Goal: Transaction & Acquisition: Purchase product/service

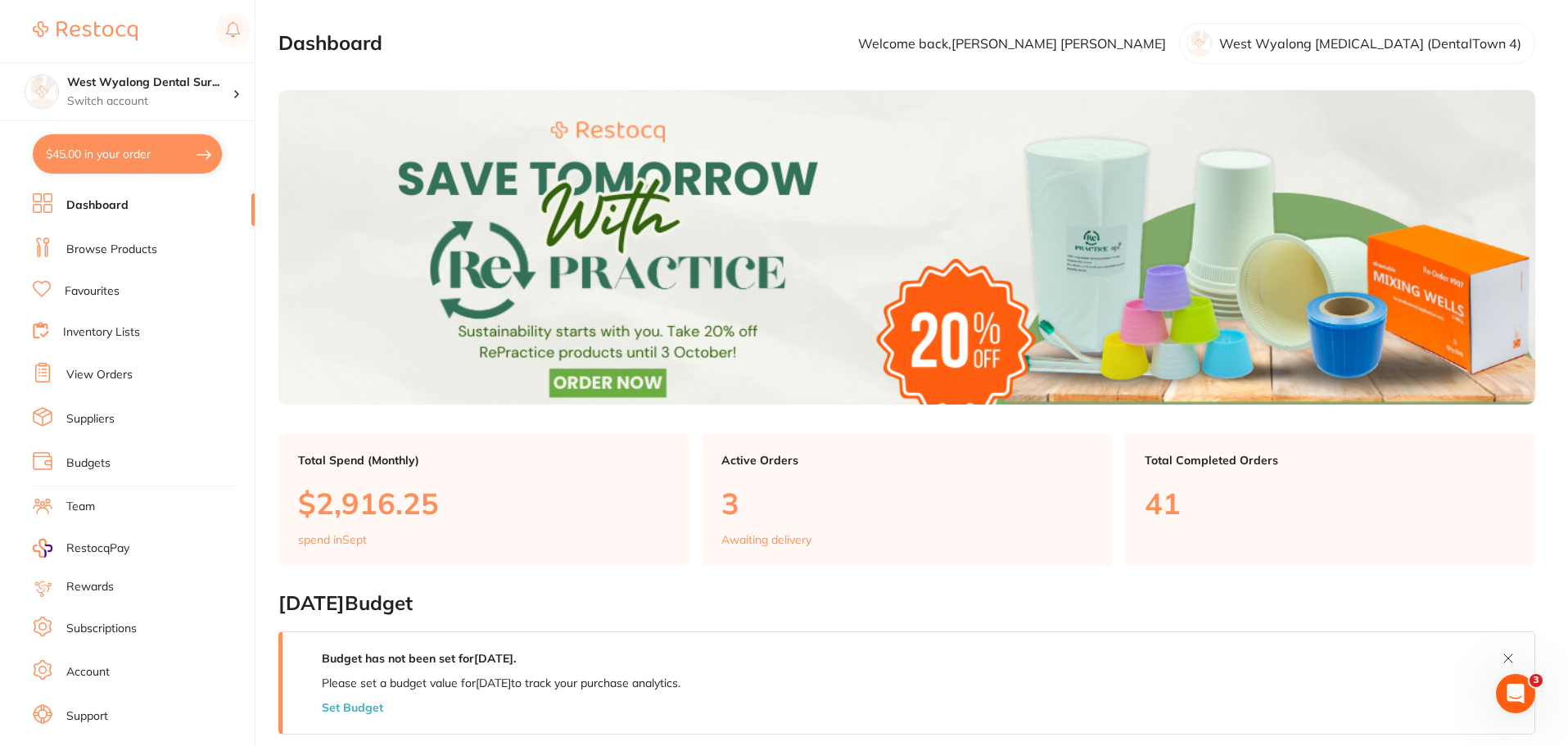
click at [133, 249] on link "Browse Products" at bounding box center [111, 249] width 91 height 17
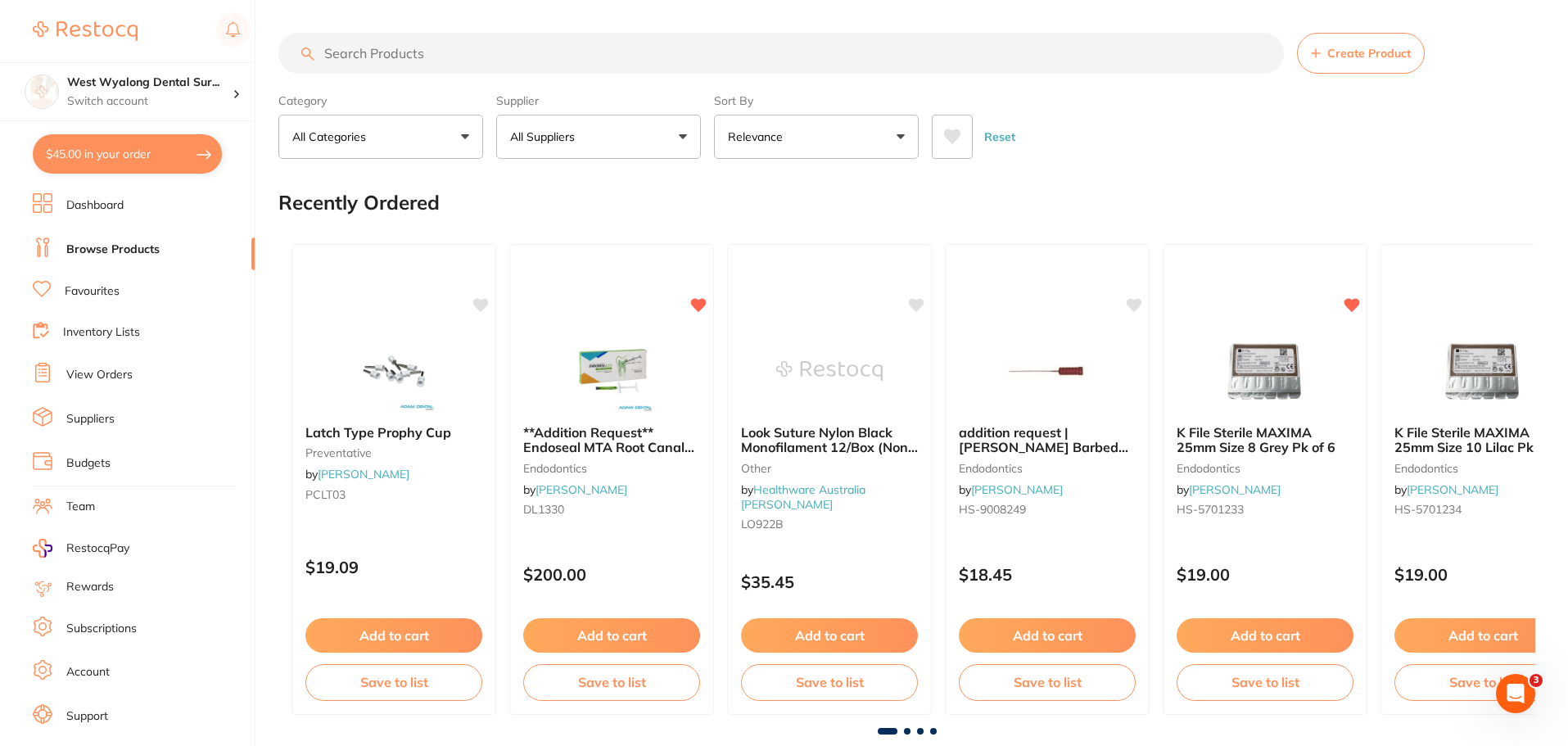
click at [463, 65] on input "search" at bounding box center [781, 53] width 1005 height 41
click at [175, 138] on button "$45.00 in your order" at bounding box center [127, 154] width 189 height 39
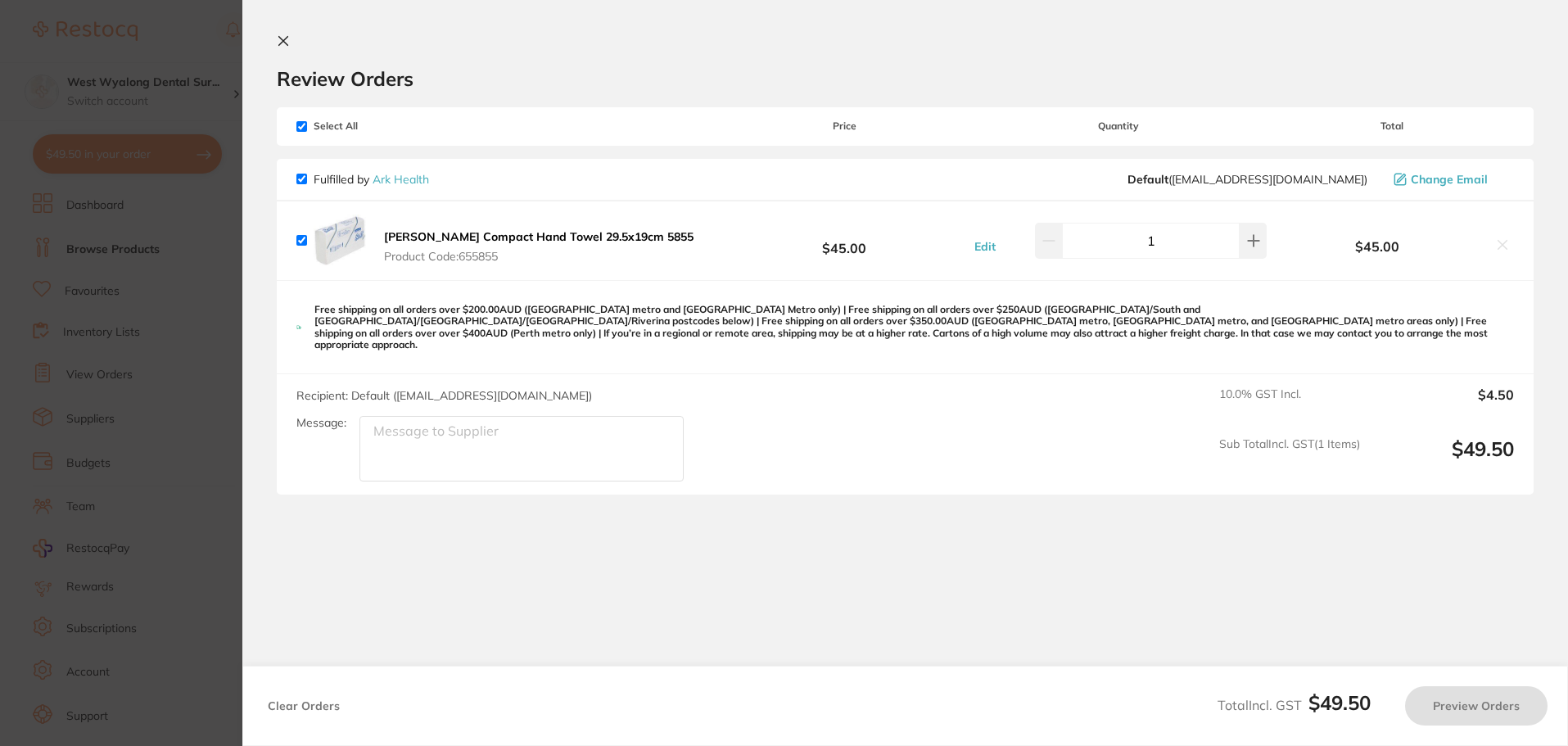
checkbox input "true"
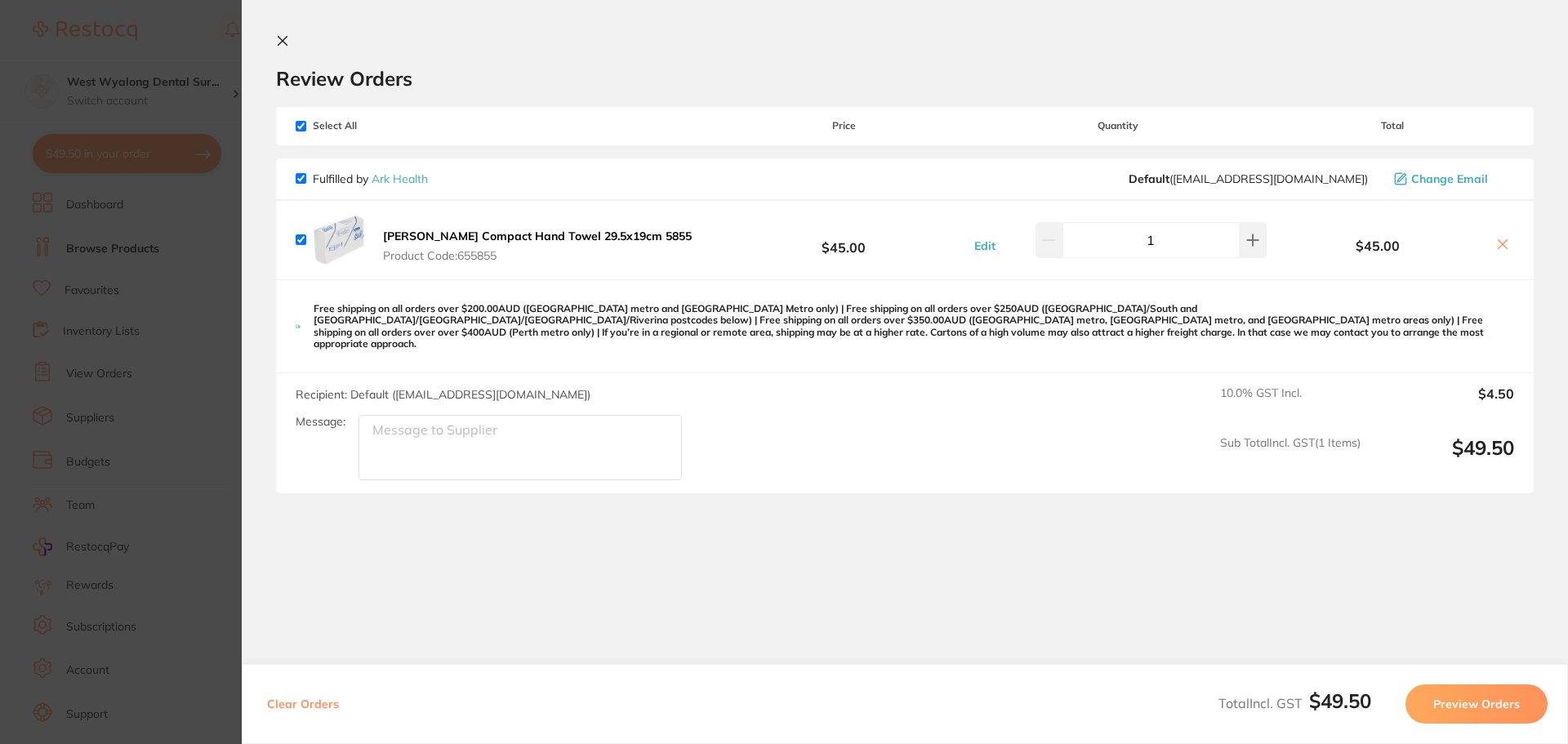
click at [282, 40] on icon at bounding box center [283, 41] width 9 height 9
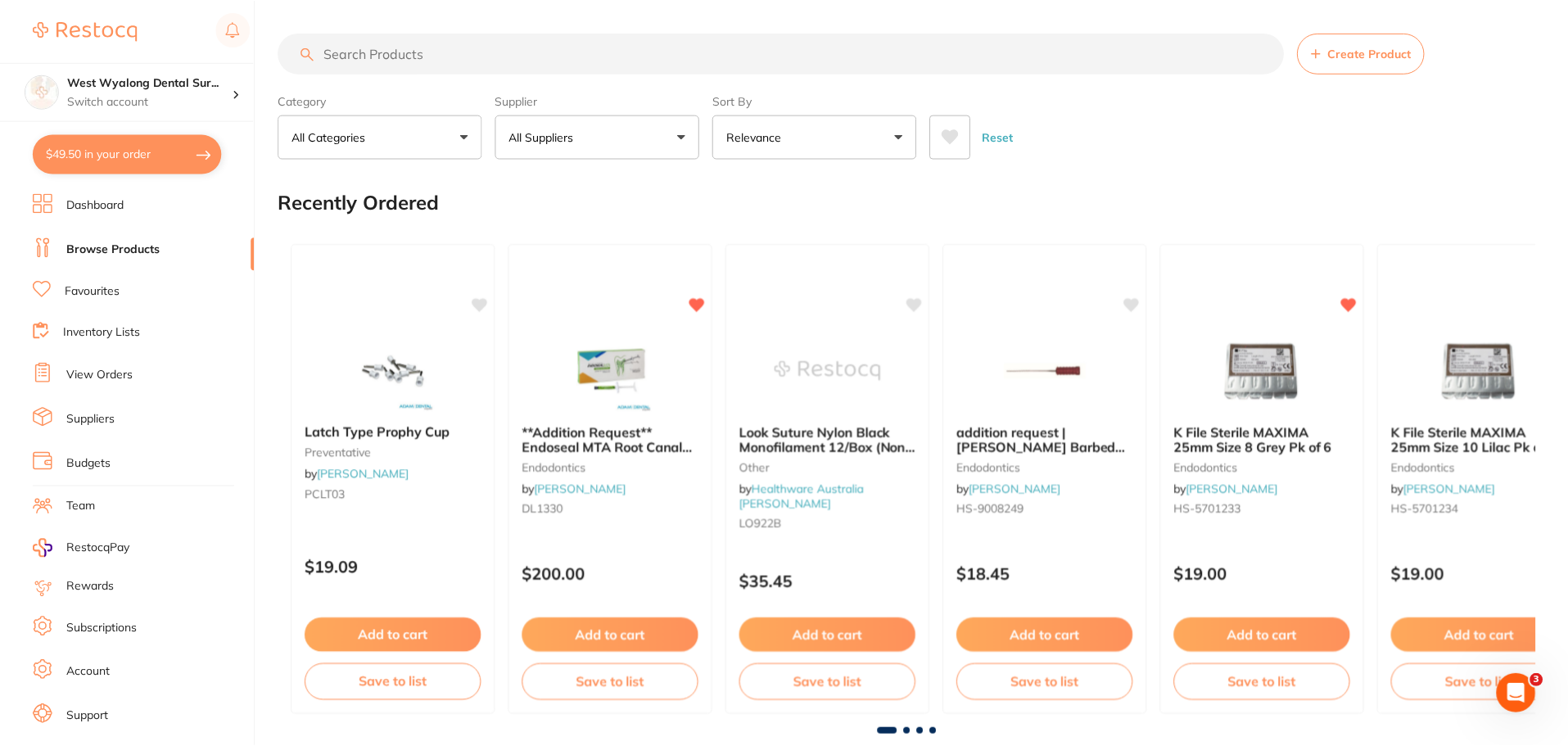
scroll to position [4, 0]
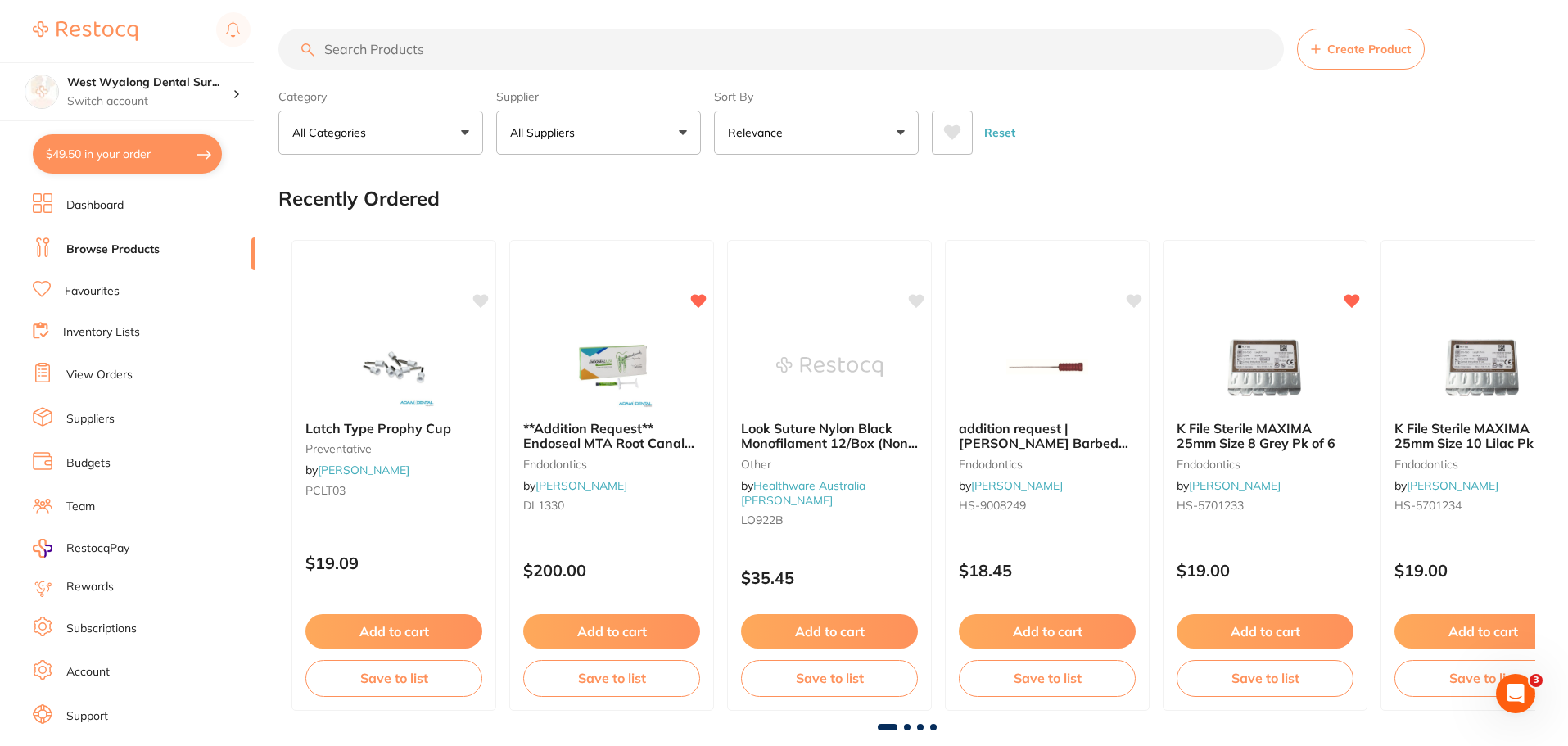
click at [133, 247] on link "Browse Products" at bounding box center [113, 249] width 94 height 17
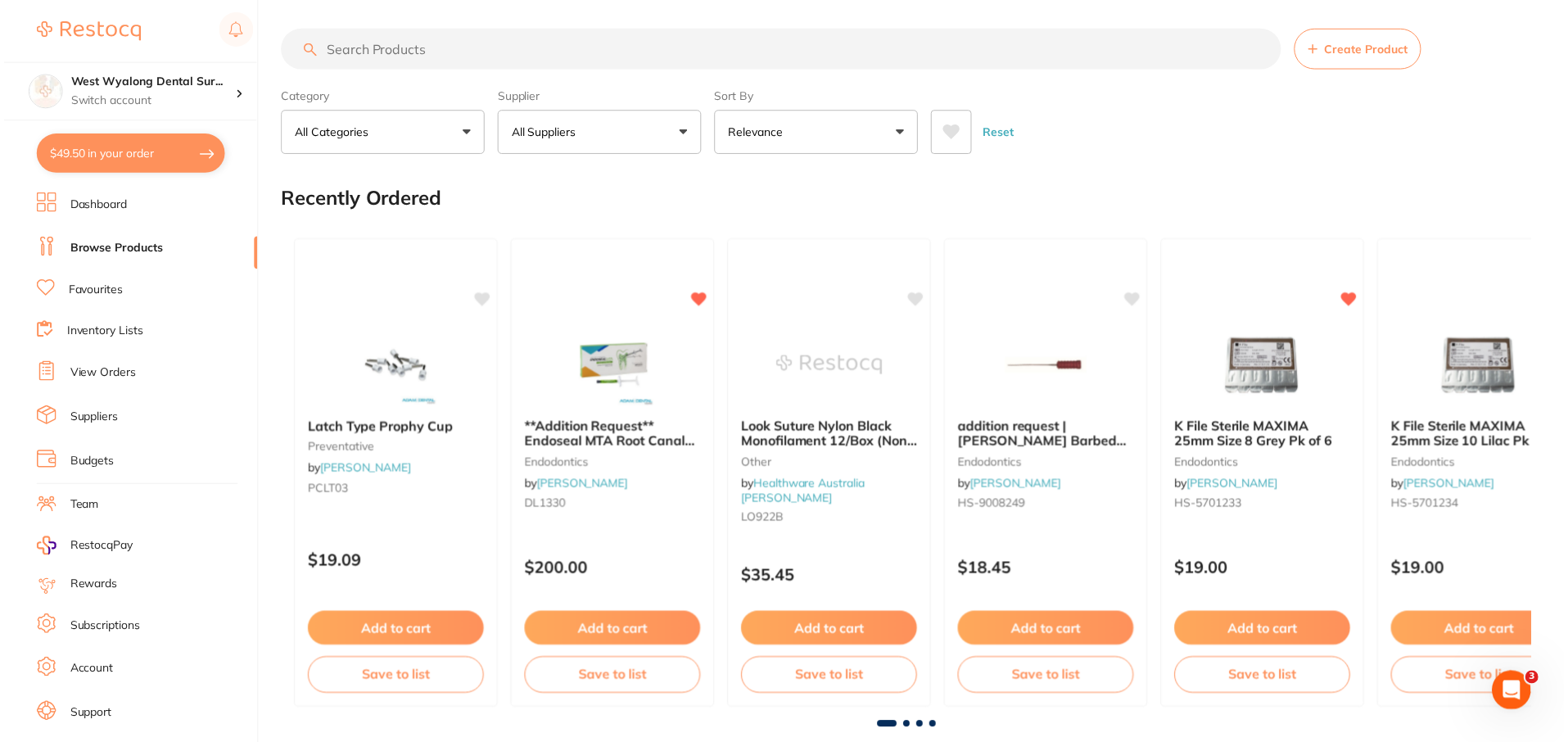
scroll to position [0, 0]
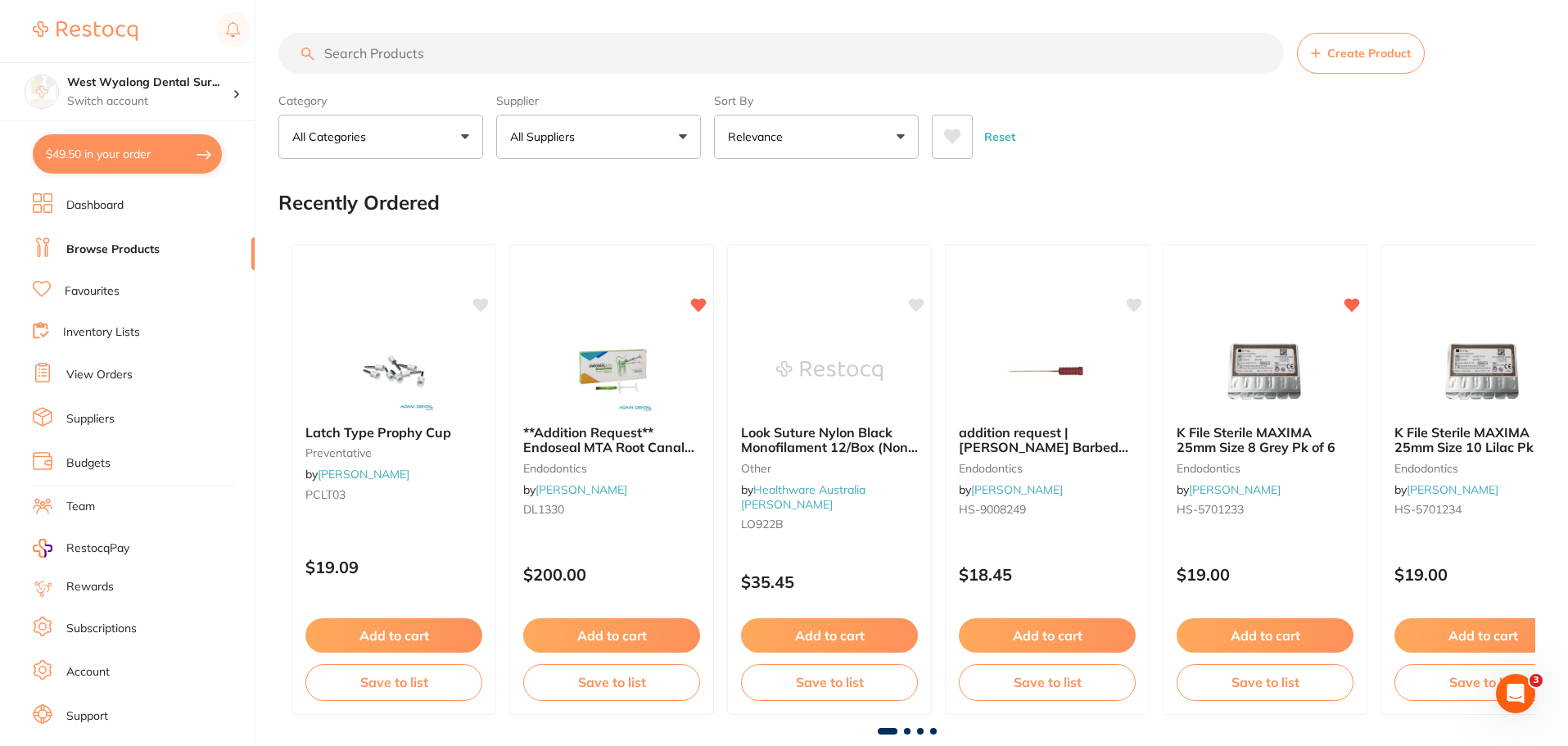
click at [422, 50] on input "search" at bounding box center [781, 53] width 1005 height 41
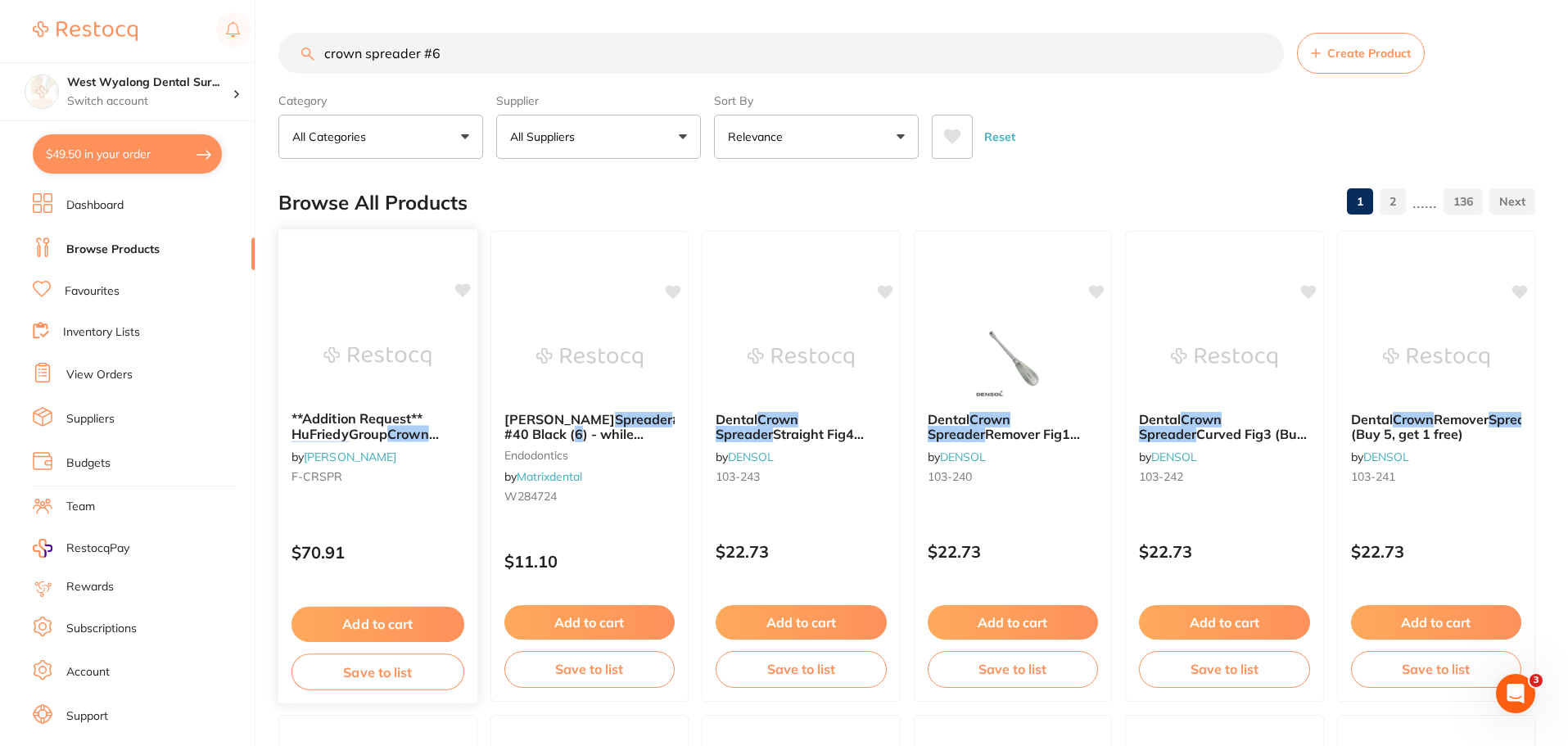
type input "crown spreader #6"
click at [372, 430] on span "**Addition Request** HuFriedyGroup" at bounding box center [357, 426] width 132 height 32
click at [372, 430] on section at bounding box center [784, 373] width 1568 height 746
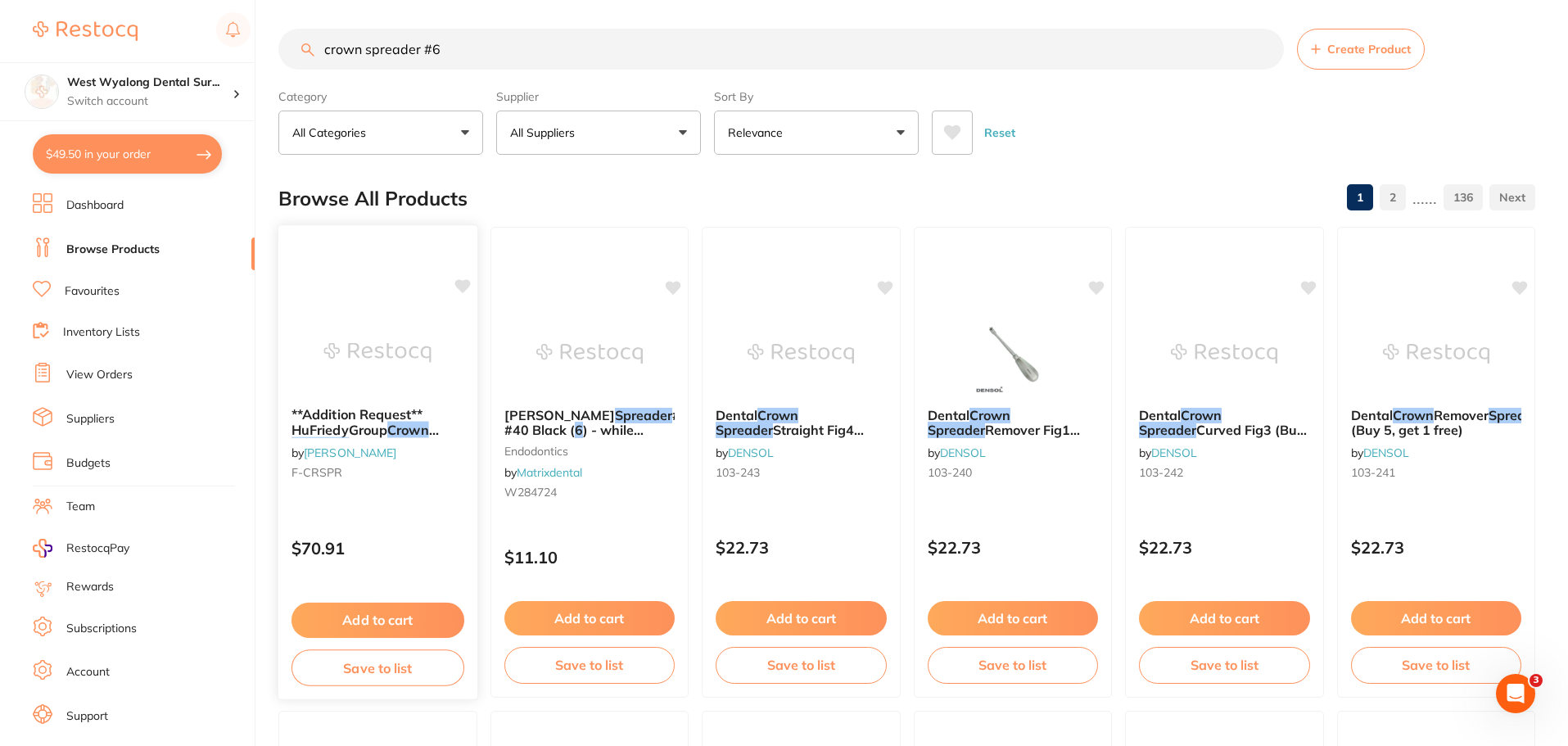
click at [395, 626] on button "Add to cart" at bounding box center [378, 620] width 173 height 35
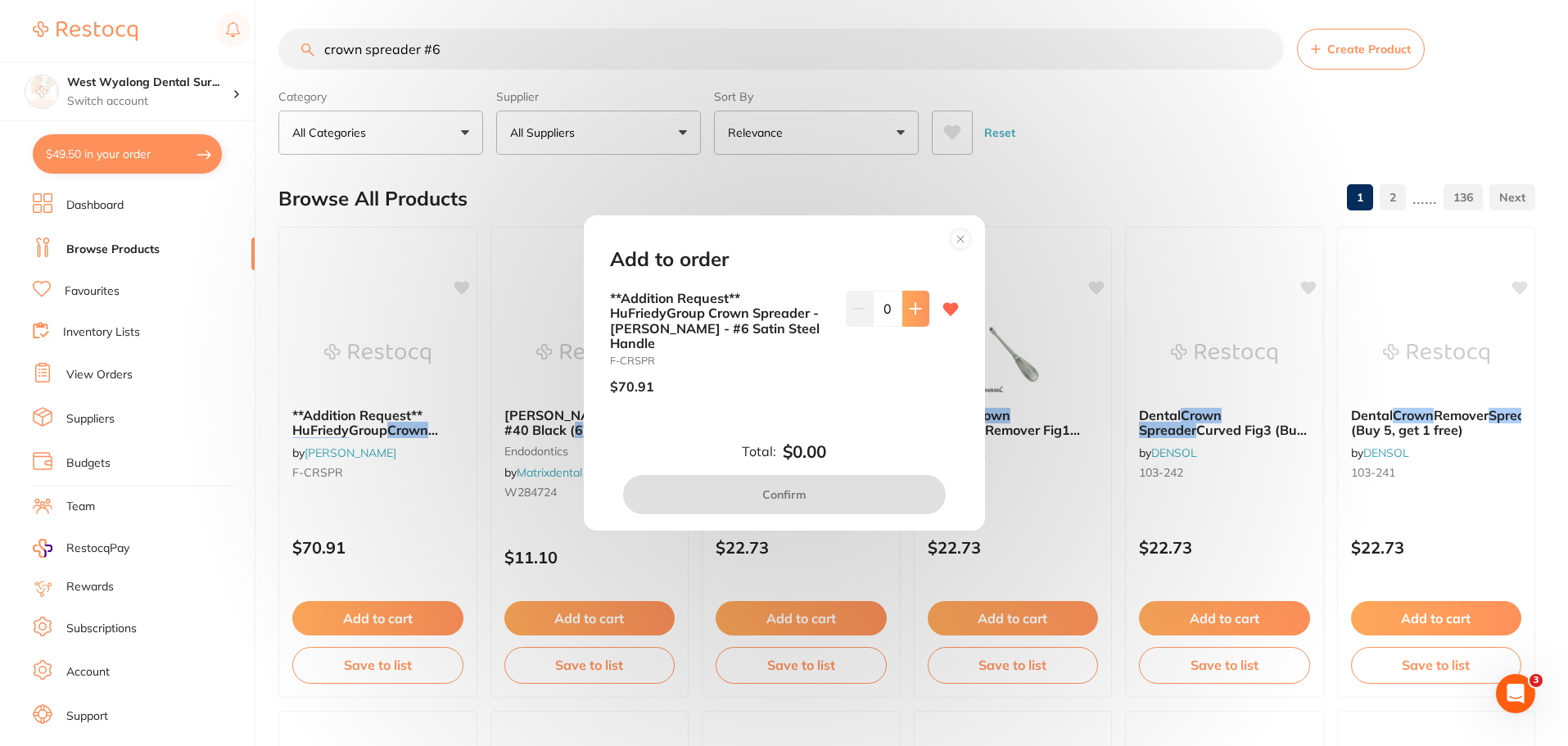
click at [909, 308] on icon at bounding box center [915, 308] width 13 height 13
type input "2"
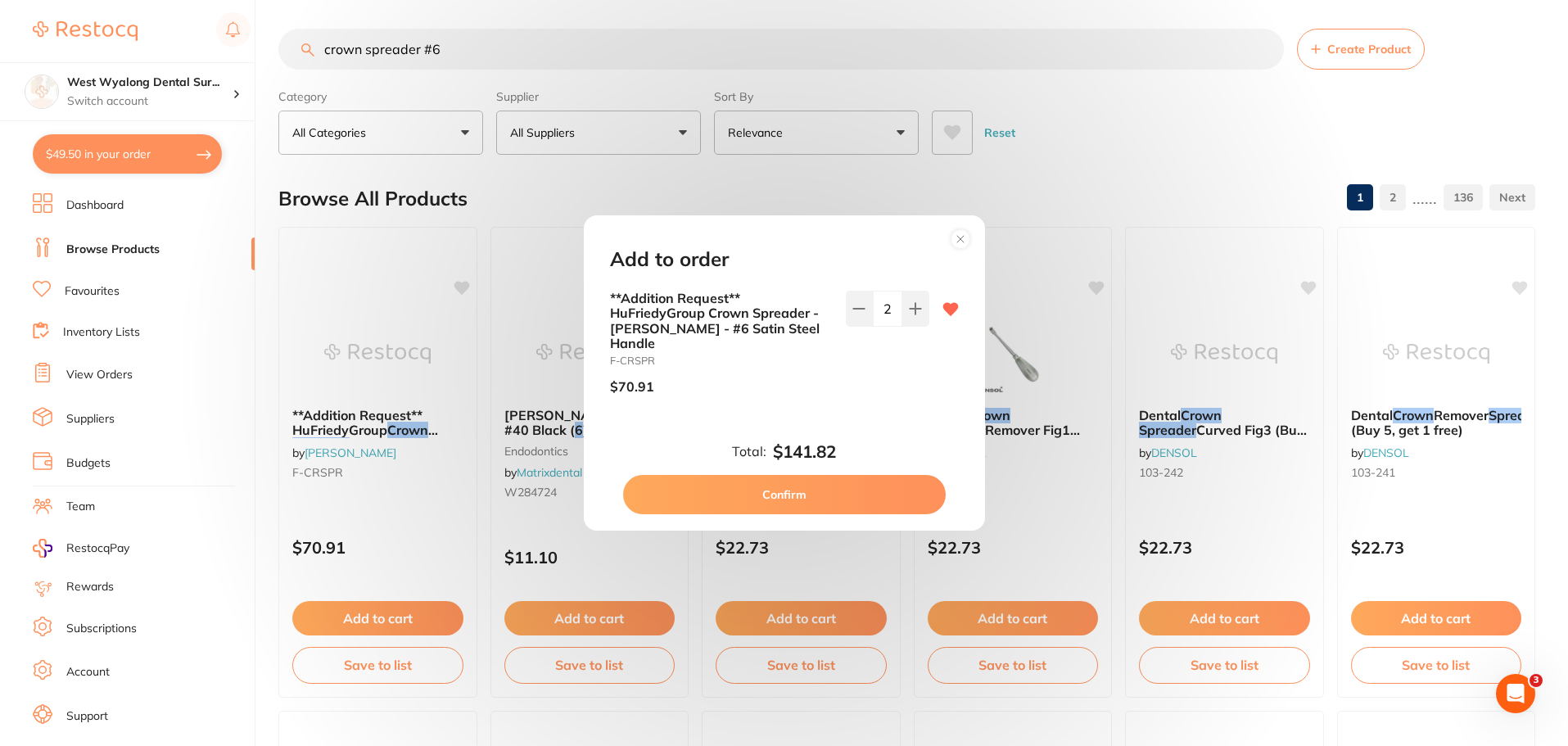
click at [772, 492] on button "Confirm" at bounding box center [784, 494] width 322 height 39
checkbox input "false"
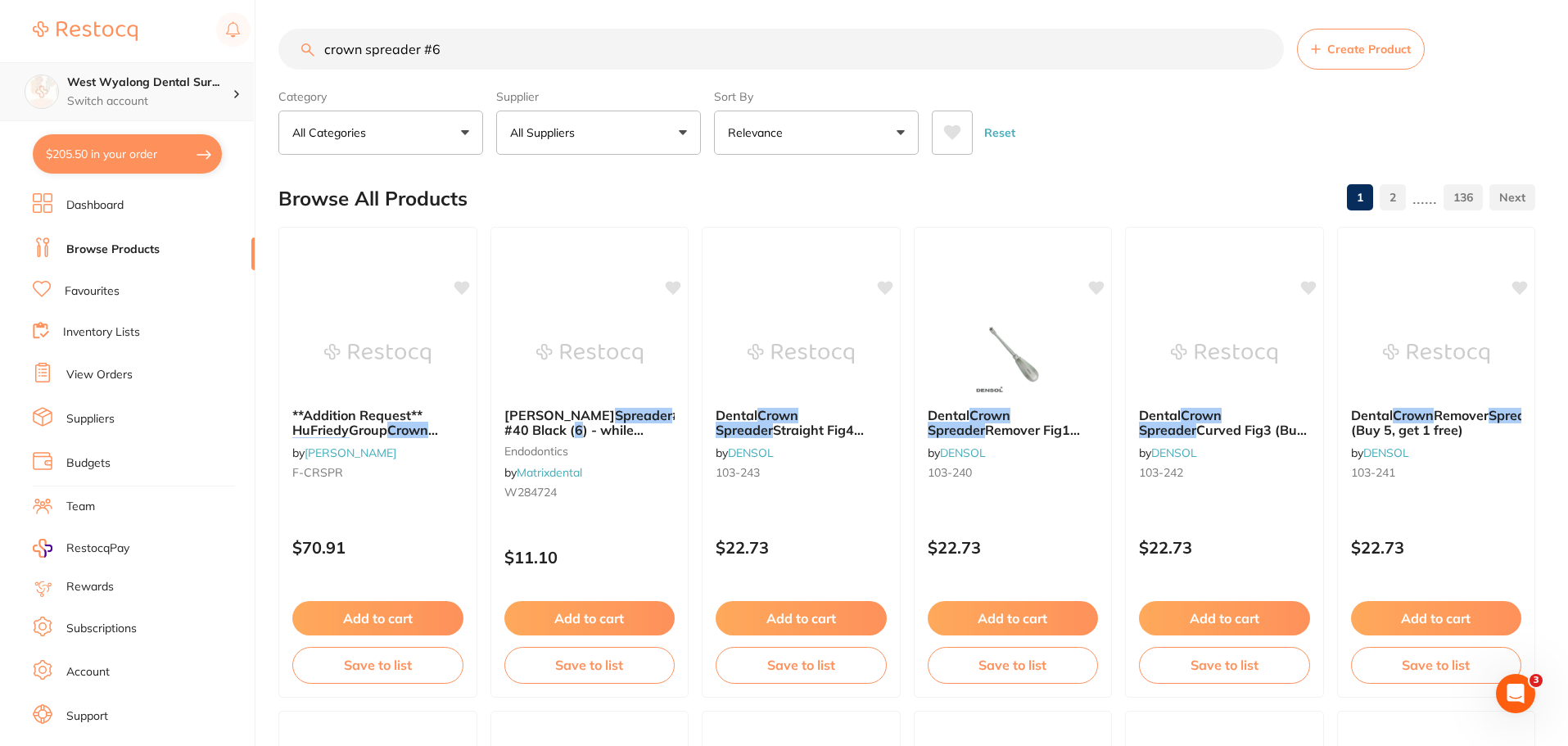
scroll to position [1, 0]
drag, startPoint x: 456, startPoint y: 50, endPoint x: 190, endPoint y: 65, distance: 266.4
click at [190, 65] on div "$205.50 West Wyalong Dental Sur... Switch account West Wyalong [MEDICAL_DATA] (…" at bounding box center [784, 369] width 1568 height 746
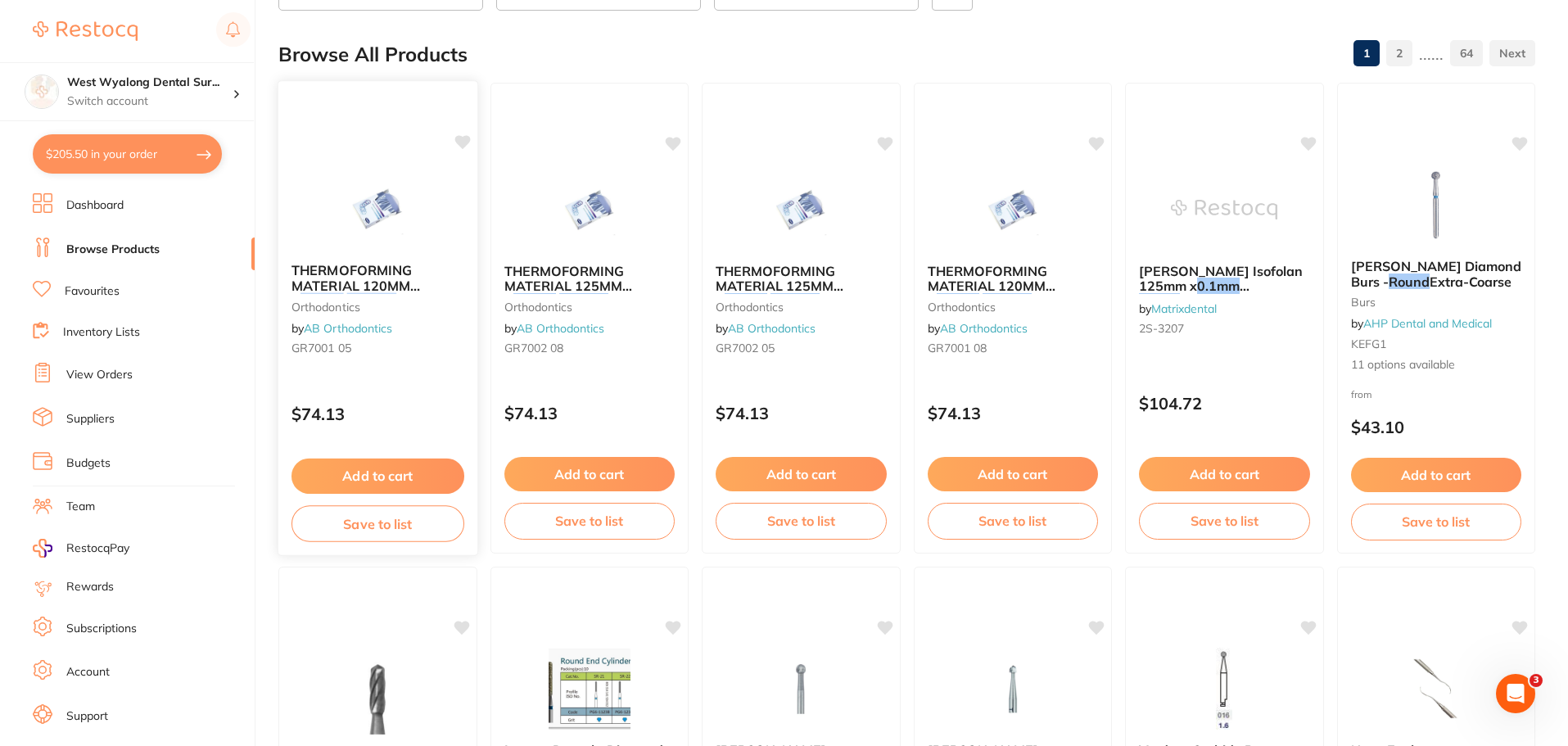
scroll to position [0, 0]
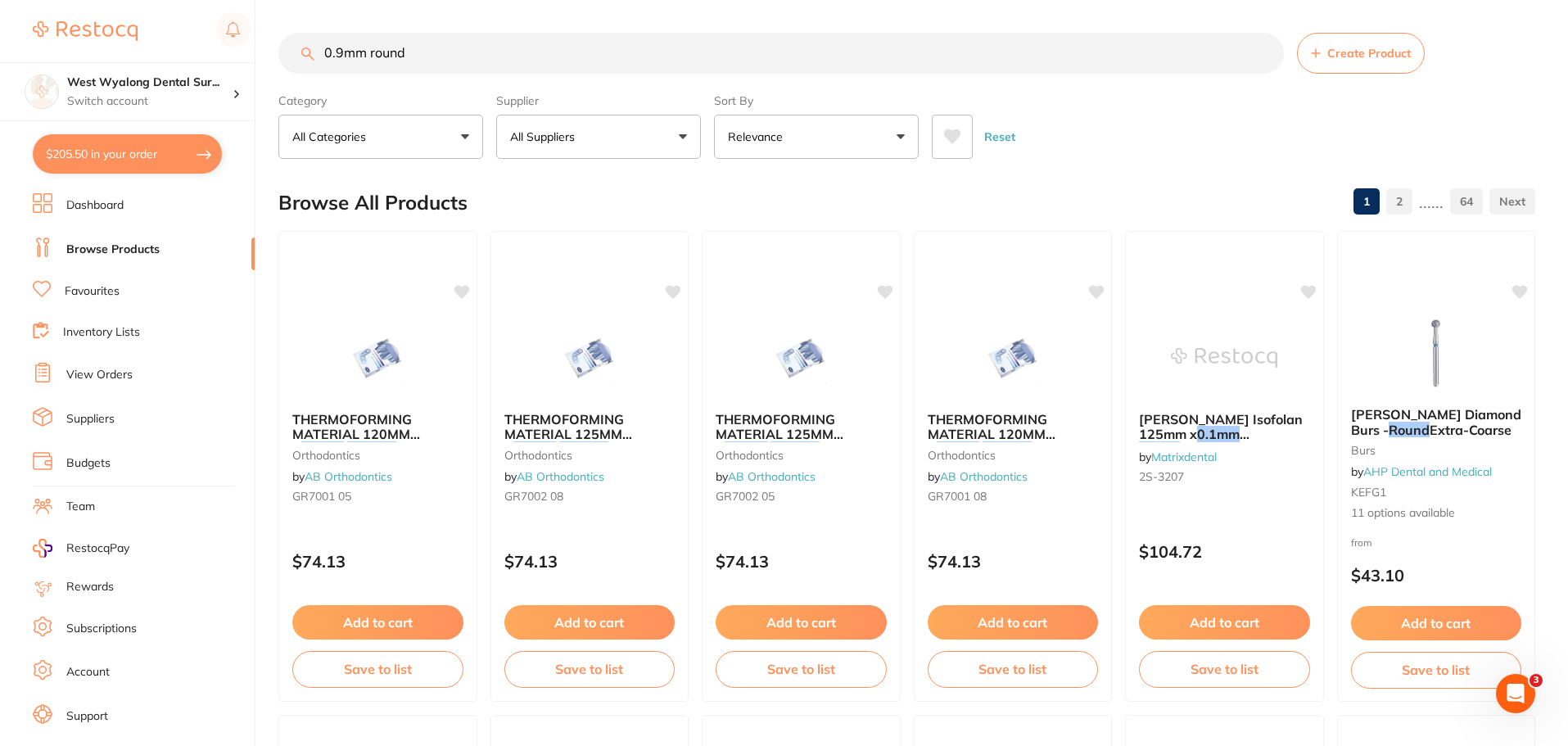
type input "0.9mm round"
click at [95, 293] on link "Favourites" at bounding box center [92, 292] width 55 height 17
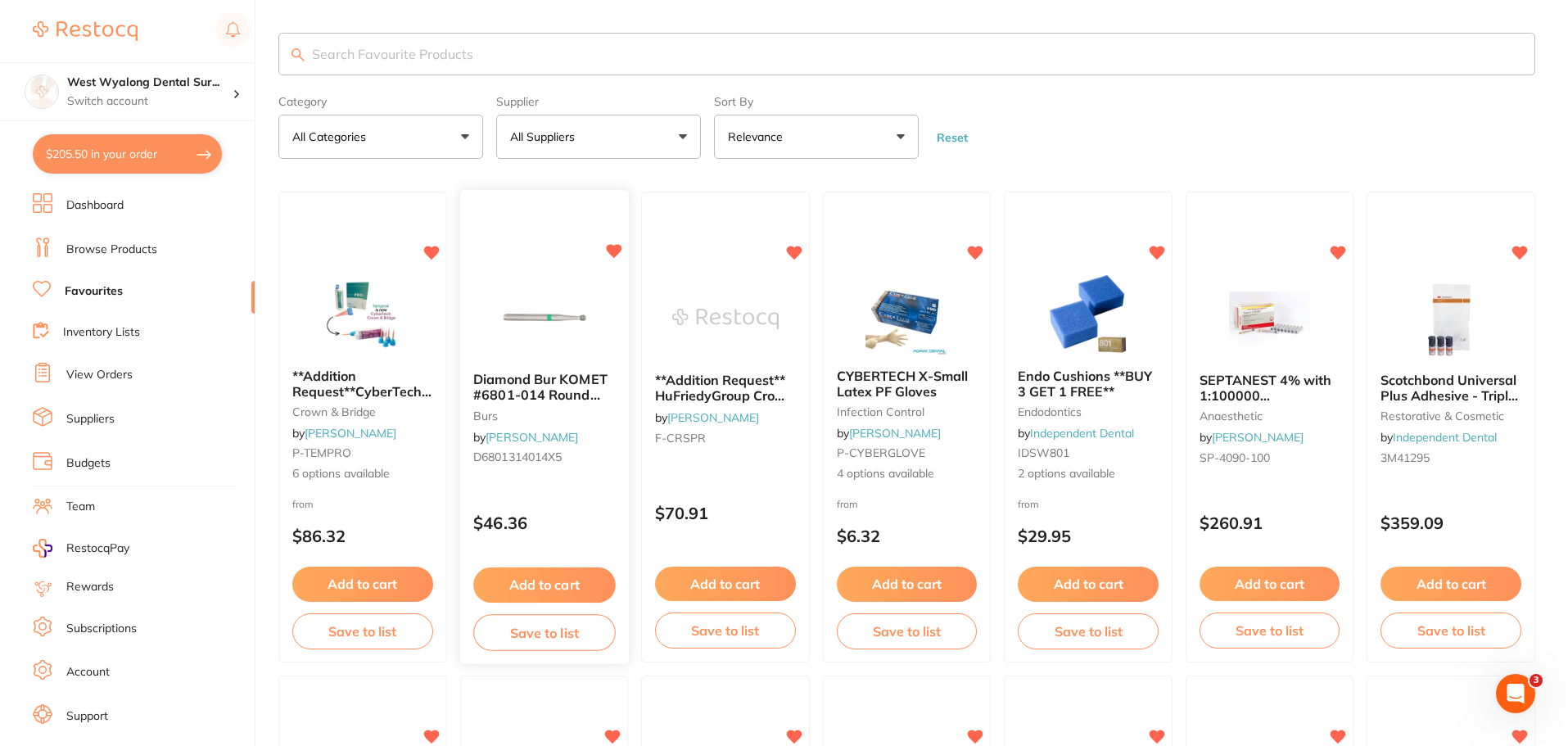
click at [551, 392] on span "Diamond Bur KOMET #6801-014 Round Coarse FG Pack of 5" at bounding box center [541, 395] width 134 height 47
click at [551, 392] on section at bounding box center [784, 373] width 1568 height 746
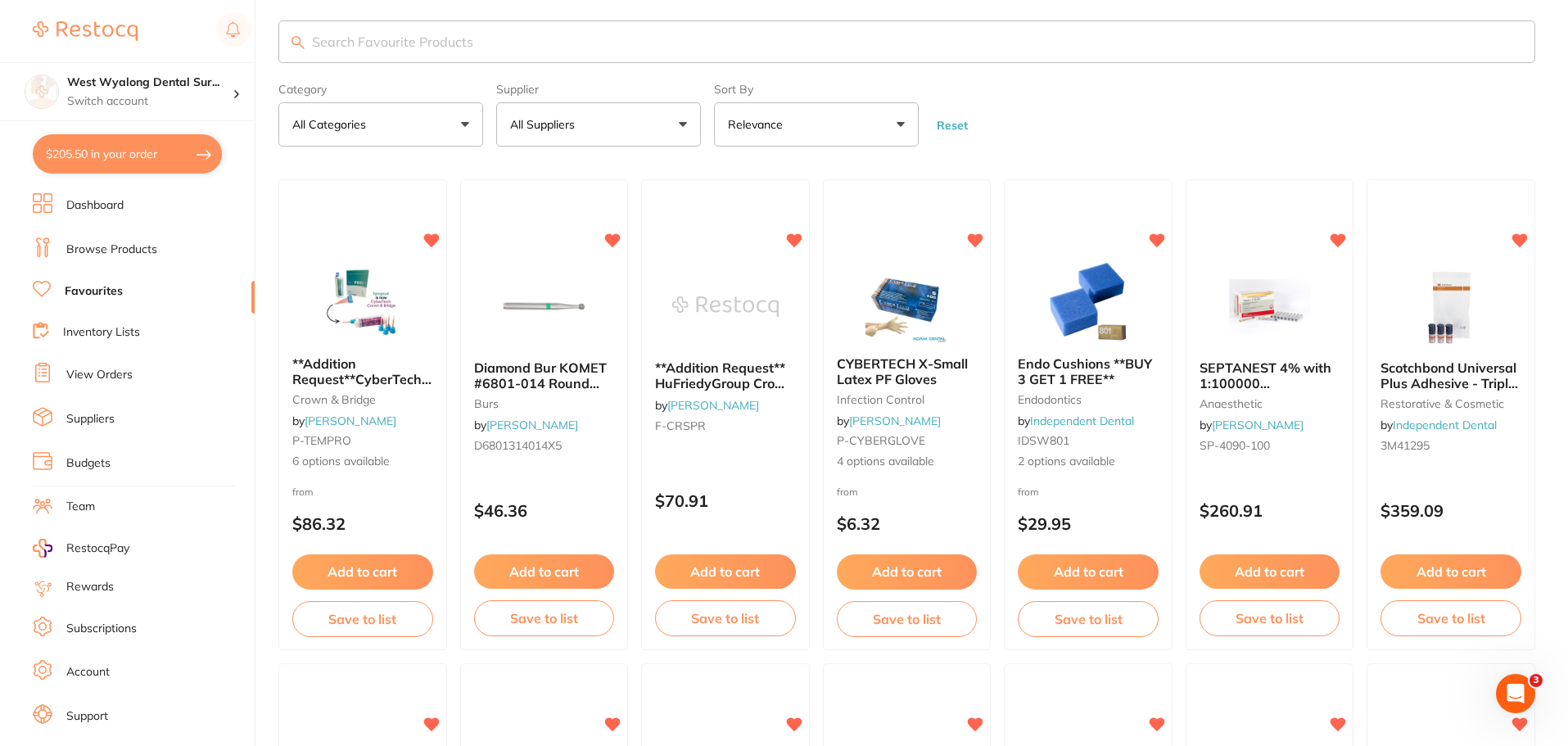
drag, startPoint x: 507, startPoint y: 372, endPoint x: 539, endPoint y: 468, distance: 101.2
click at [507, 372] on span "Diamond Bur KOMET #6801-014 Round Coarse FG Pack of 5" at bounding box center [541, 383] width 133 height 47
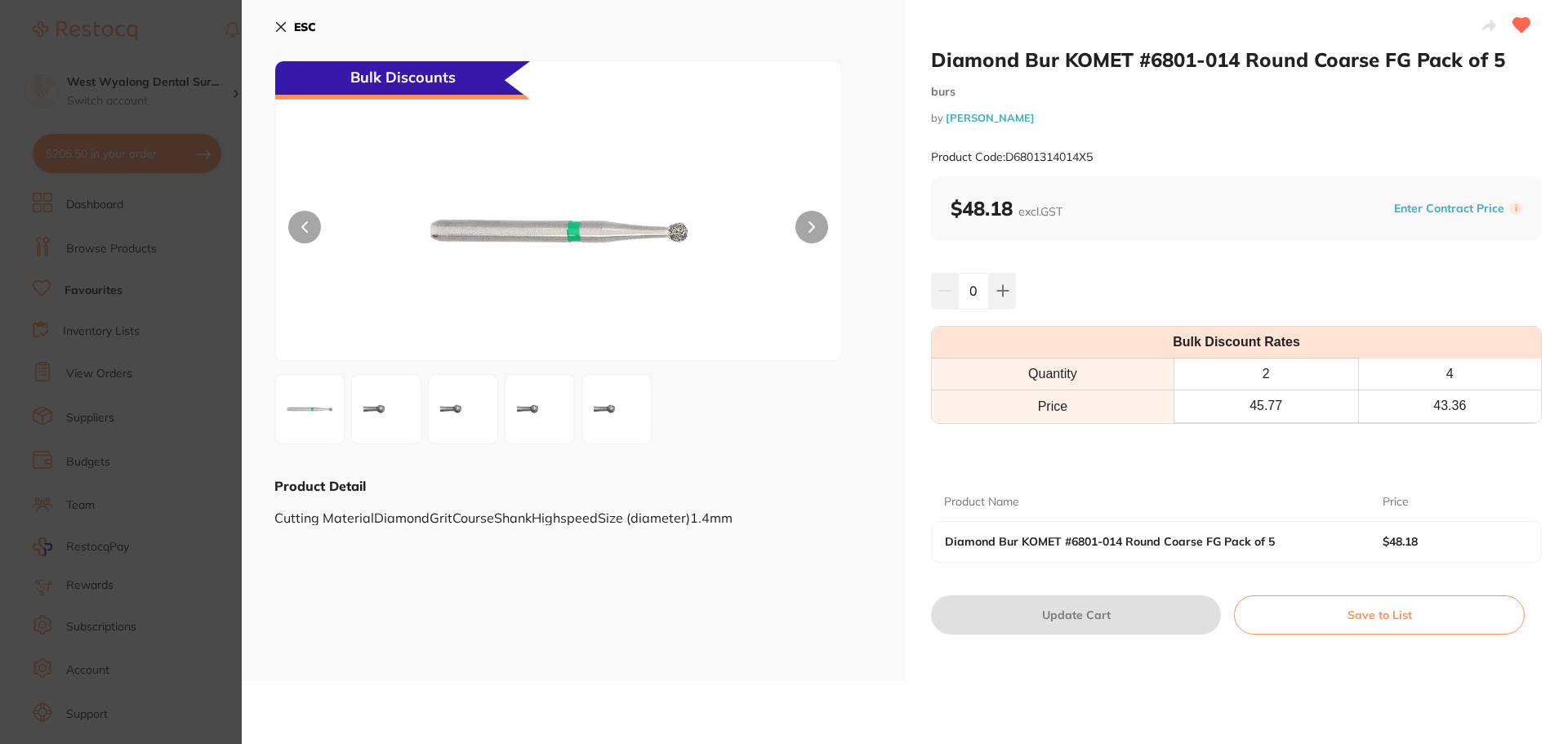
click at [285, 28] on icon at bounding box center [280, 26] width 13 height 13
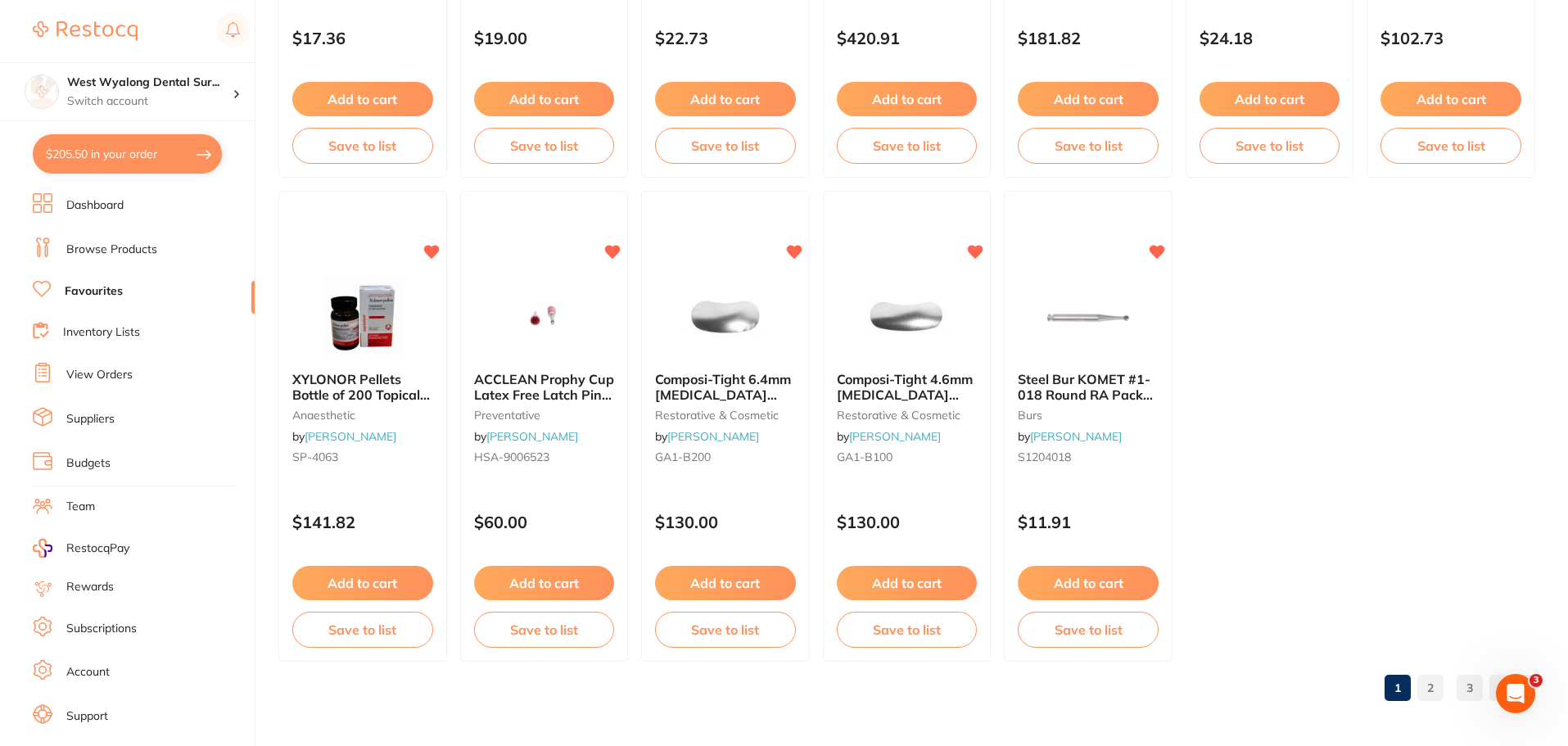
scroll to position [3391, 0]
drag, startPoint x: 1093, startPoint y: 340, endPoint x: 1095, endPoint y: 367, distance: 27.1
click at [1093, 340] on img at bounding box center [1087, 316] width 106 height 82
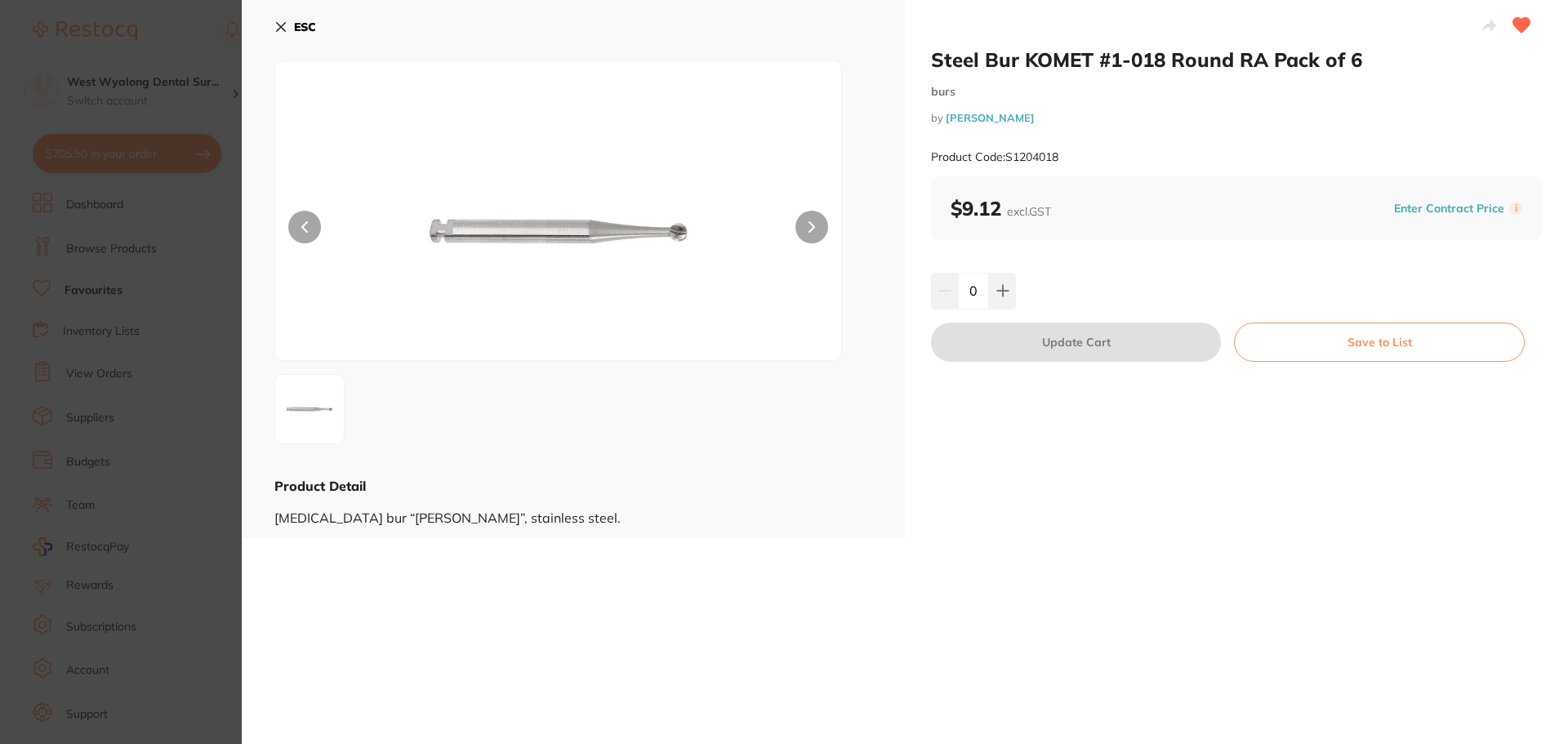
click at [286, 30] on icon at bounding box center [280, 26] width 13 height 13
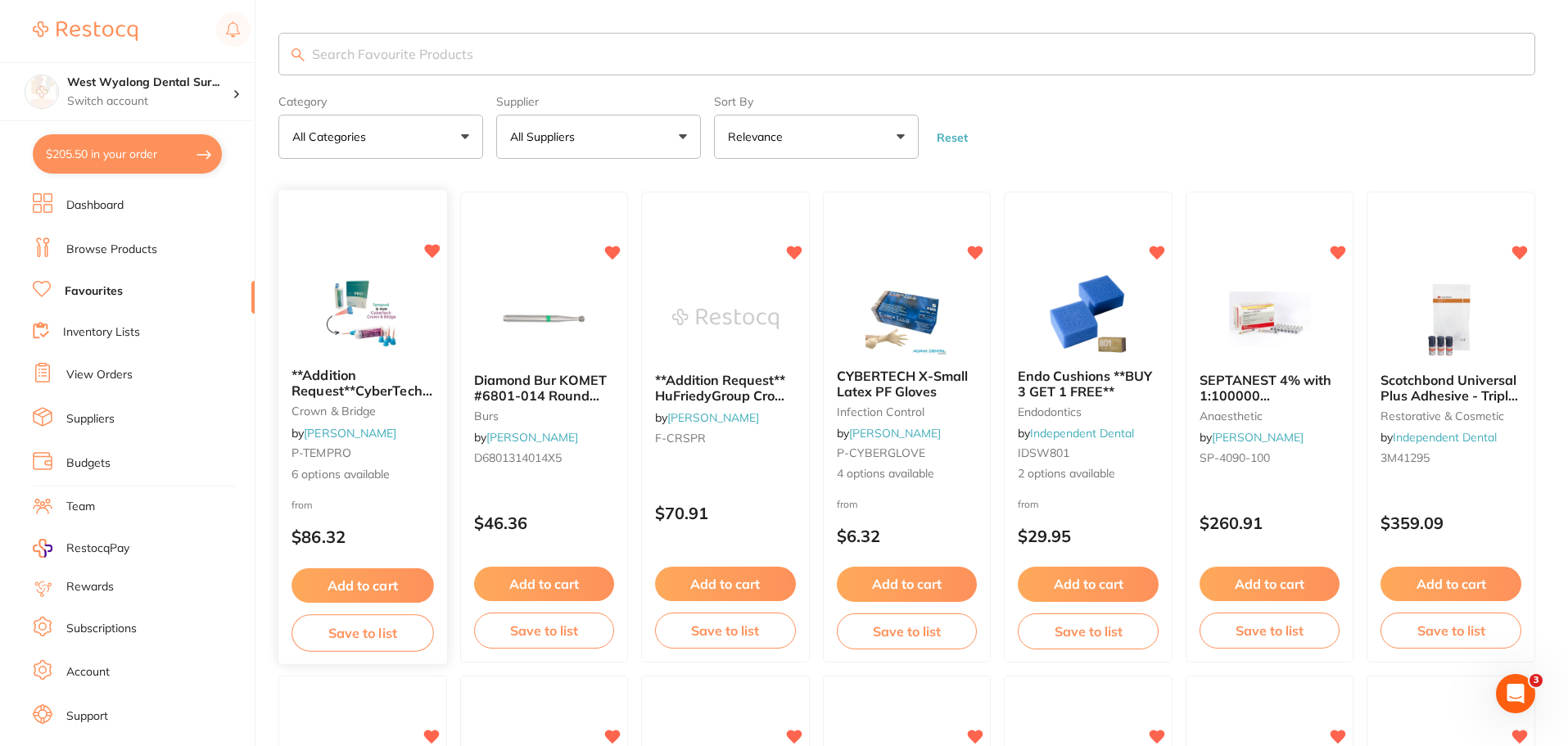
scroll to position [82, 0]
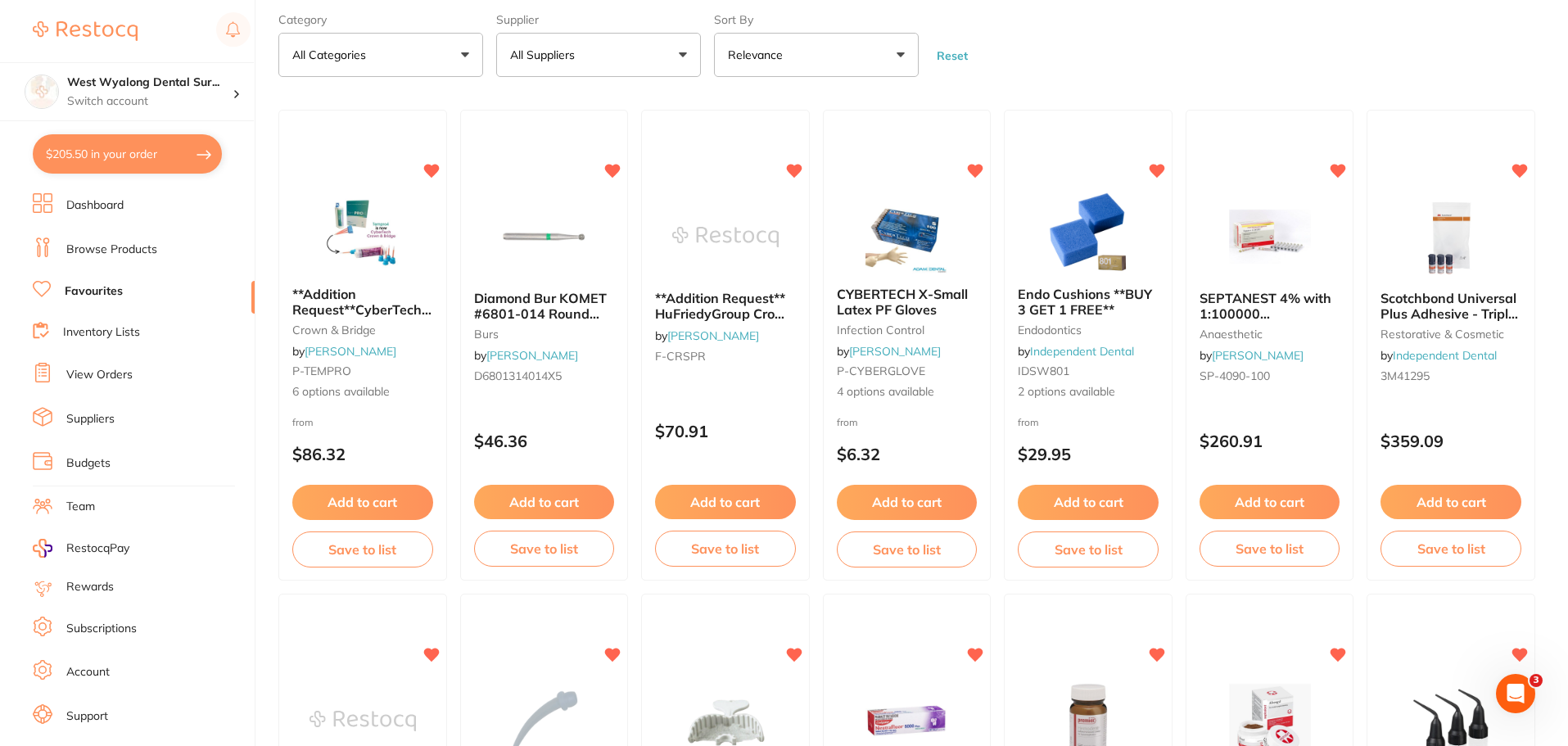
drag, startPoint x: 339, startPoint y: 303, endPoint x: 374, endPoint y: 347, distance: 56.2
click at [339, 303] on span "**Addition Request**CyberTech Temporary Crown & Bridge Material A3" at bounding box center [362, 316] width 140 height 62
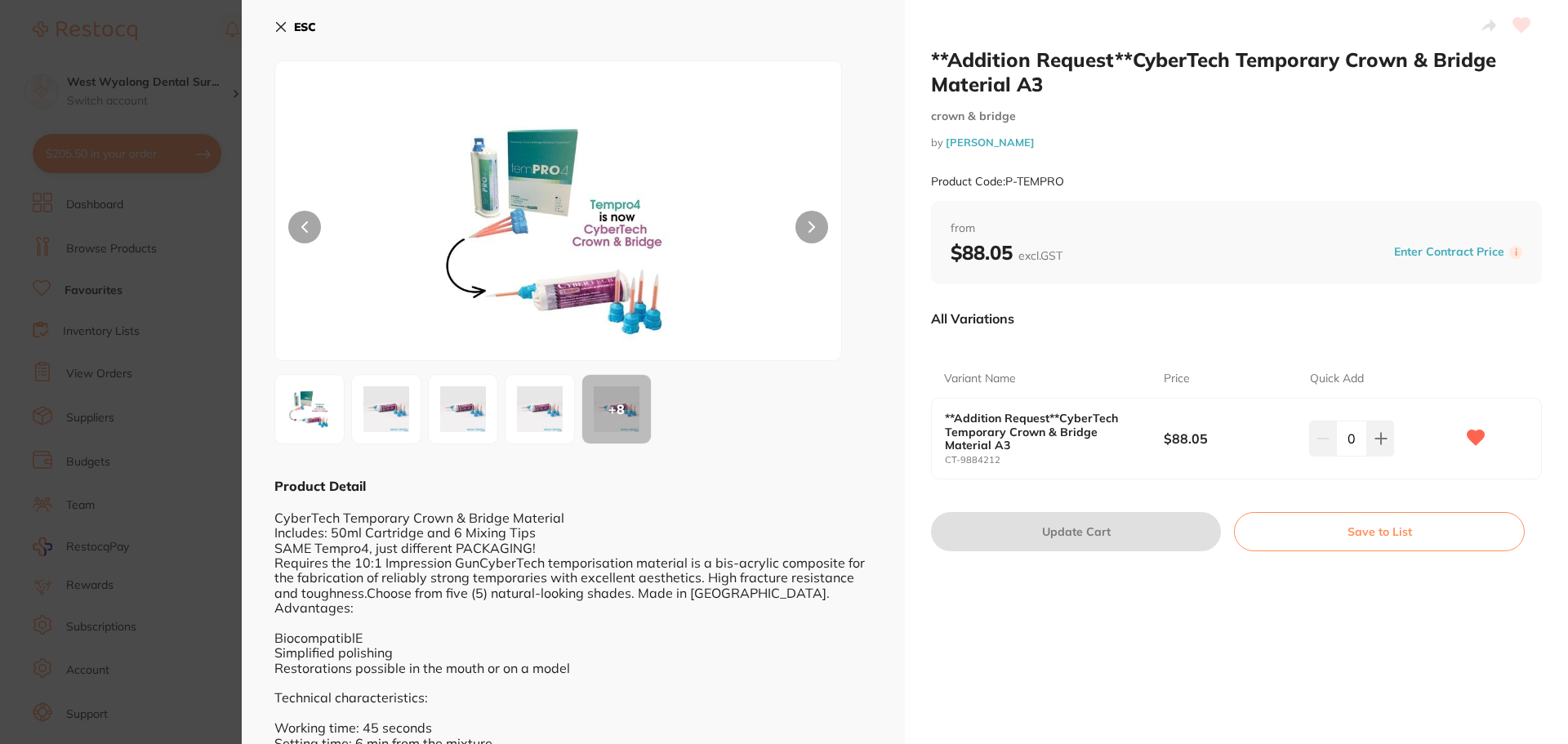
click at [283, 25] on icon at bounding box center [281, 27] width 9 height 9
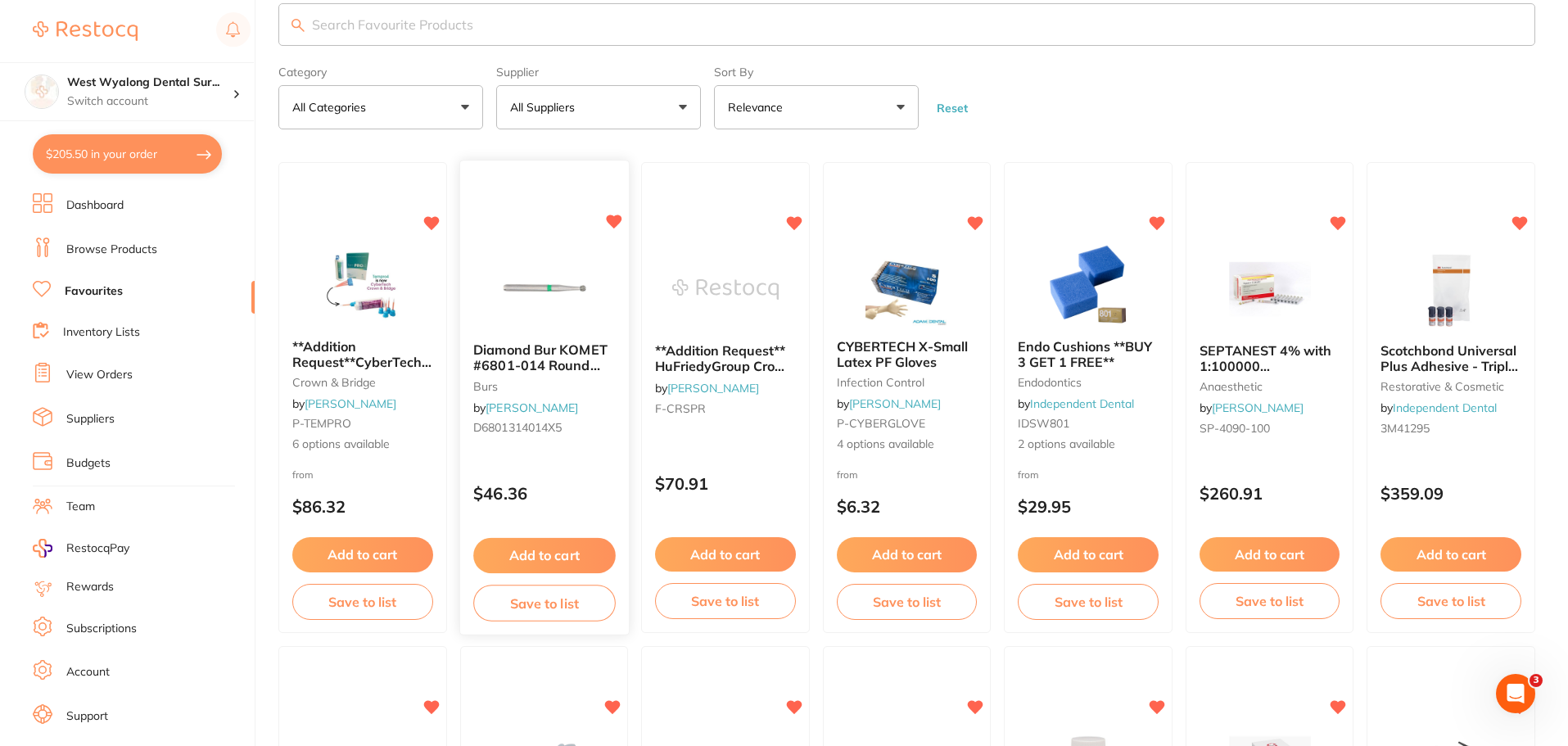
scroll to position [82, 0]
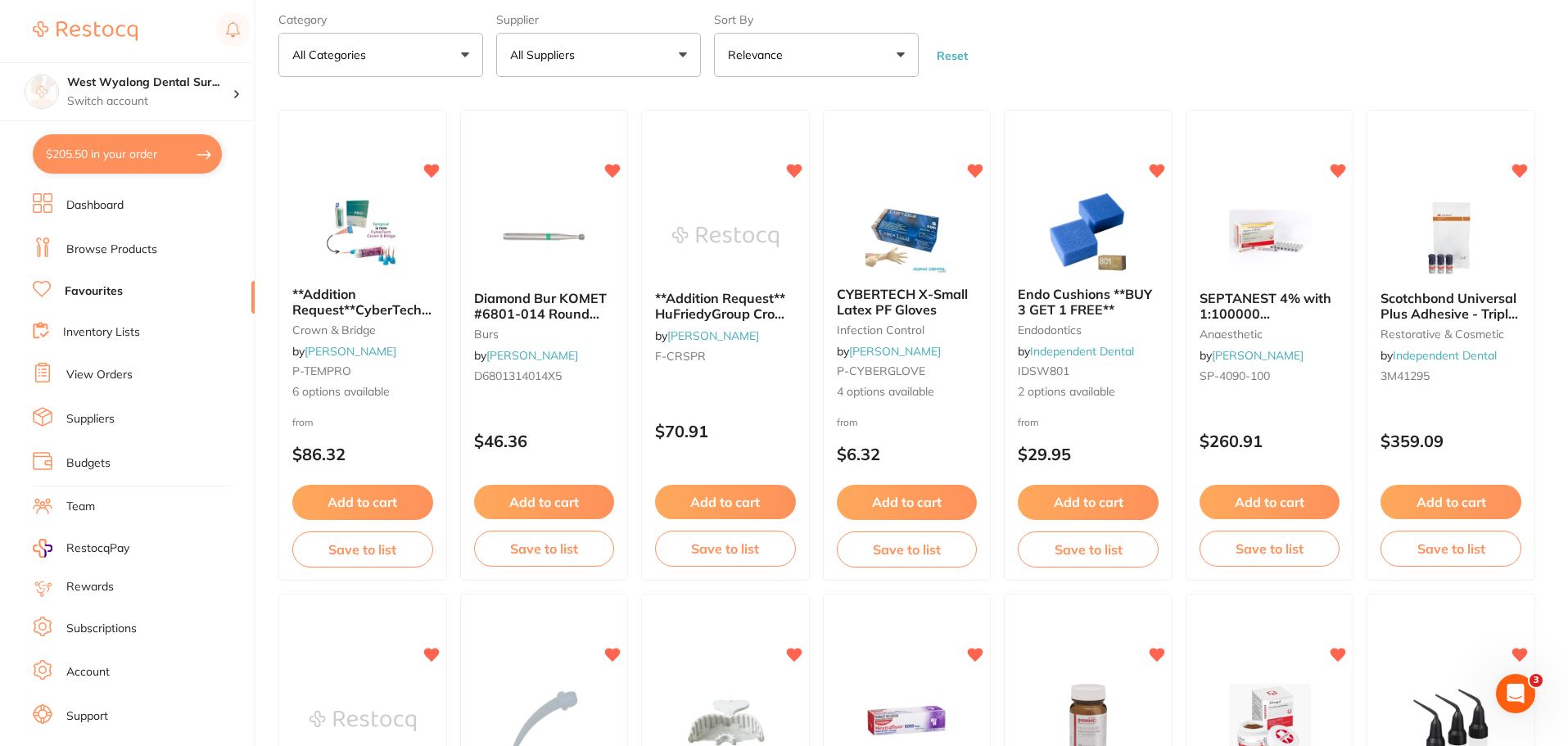
drag, startPoint x: 700, startPoint y: 309, endPoint x: 714, endPoint y: 369, distance: 61.6
click at [700, 309] on span "**Addition Request** HuFriedyGroup Crown Spreader - [PERSON_NAME] - #6 Satin St…" at bounding box center [724, 328] width 140 height 77
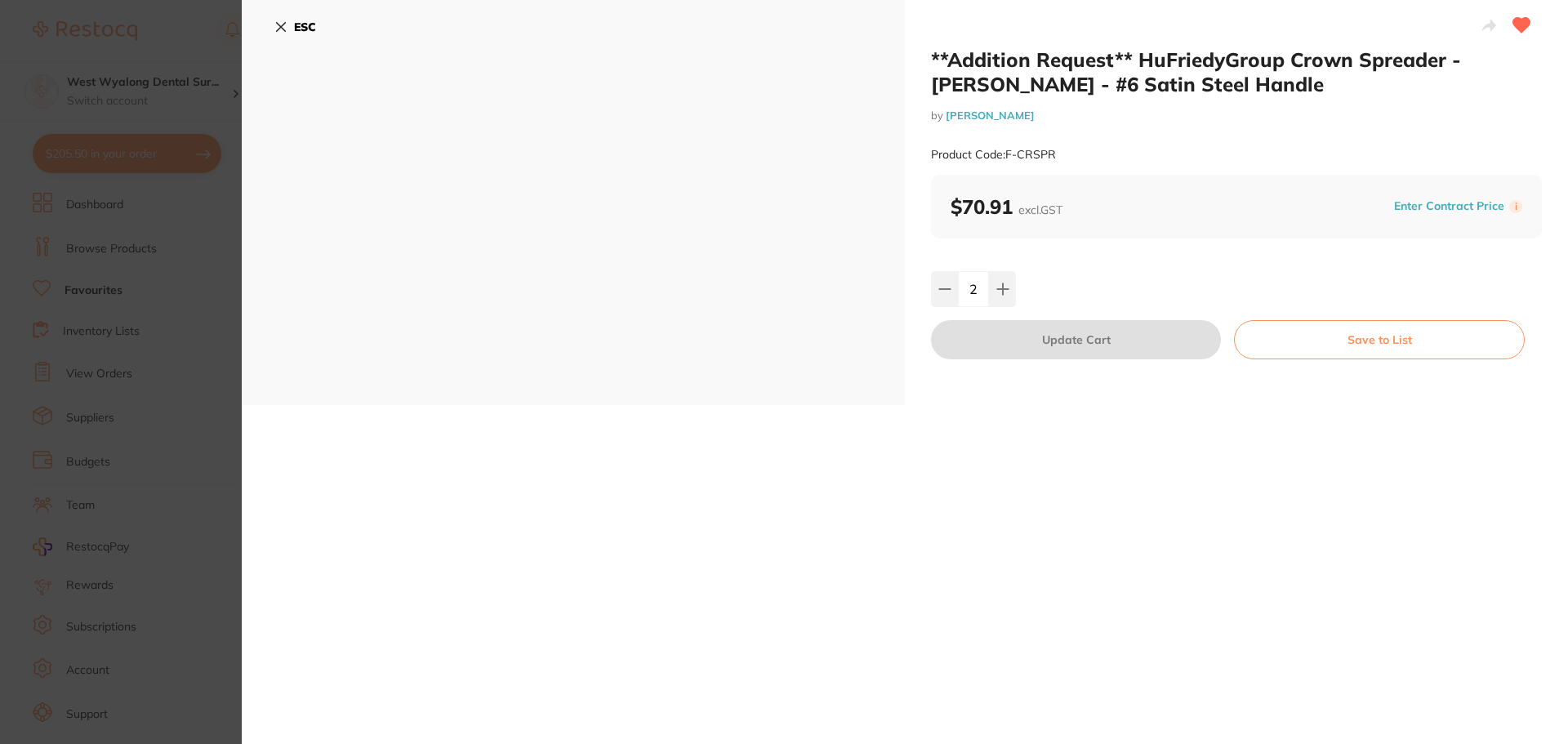
click at [281, 27] on icon at bounding box center [281, 27] width 9 height 9
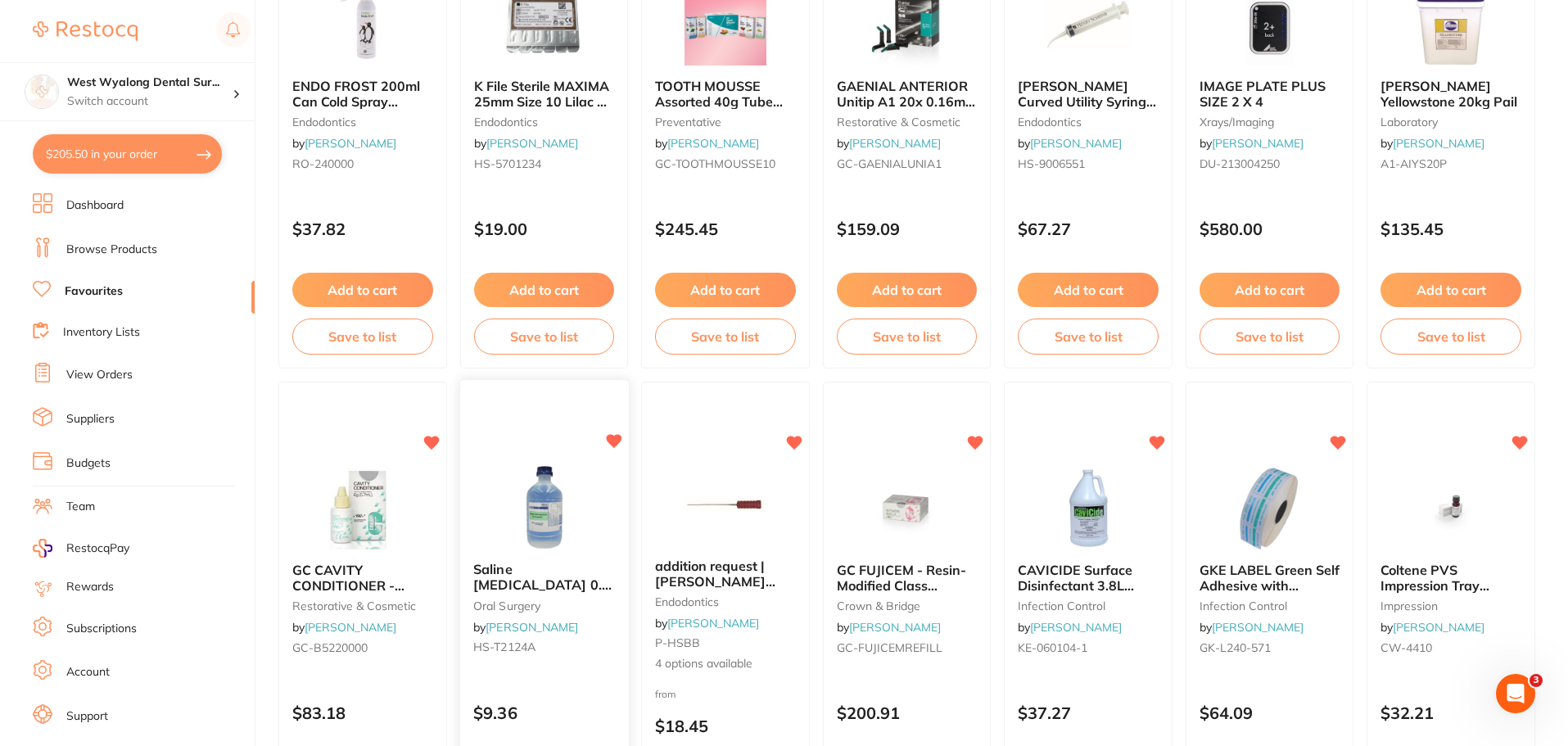
scroll to position [1720, 0]
